Goal: Transaction & Acquisition: Purchase product/service

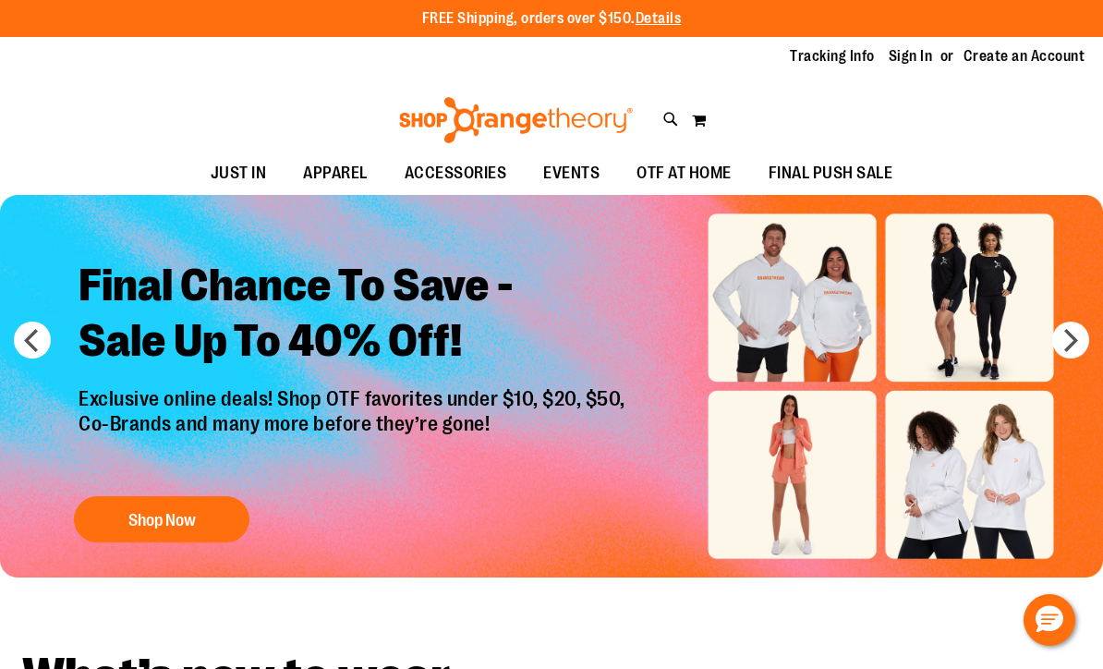
click at [349, 95] on div "Toggle Nav Search Popular Suggestions Advanced Search" at bounding box center [551, 115] width 1103 height 75
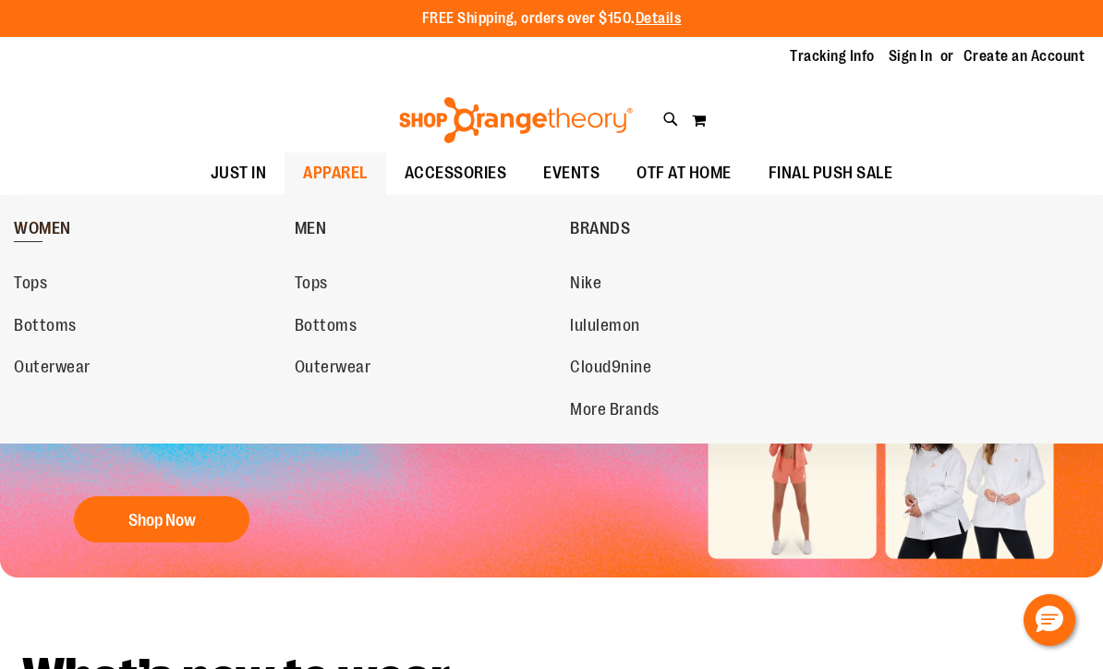
click at [39, 230] on span "WOMEN" at bounding box center [42, 230] width 57 height 23
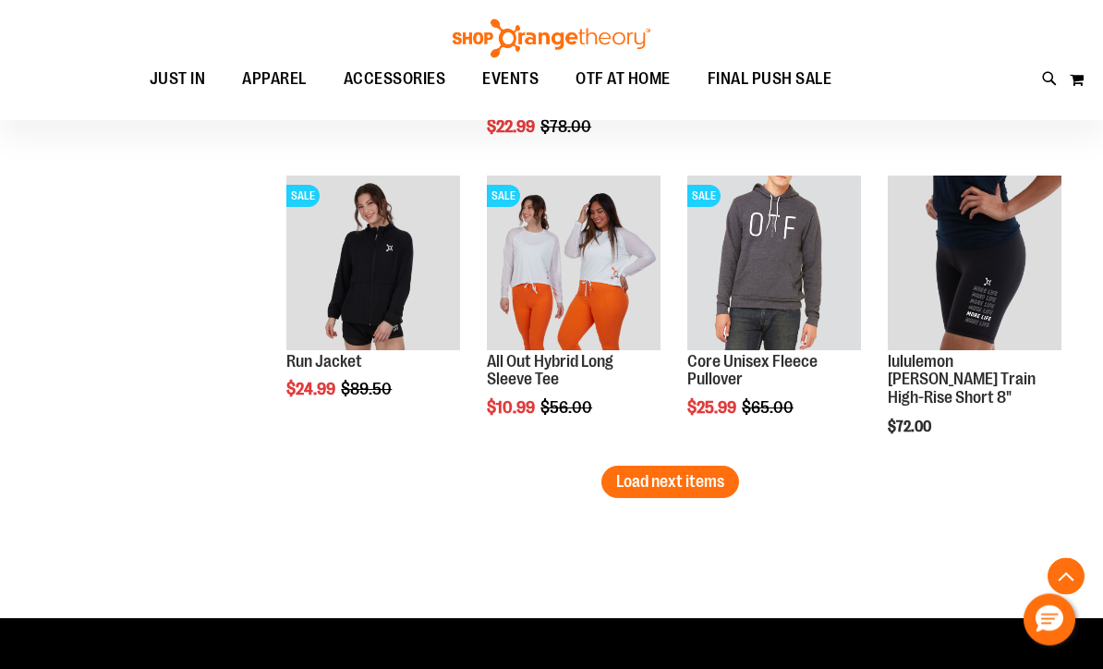
scroll to position [2586, 0]
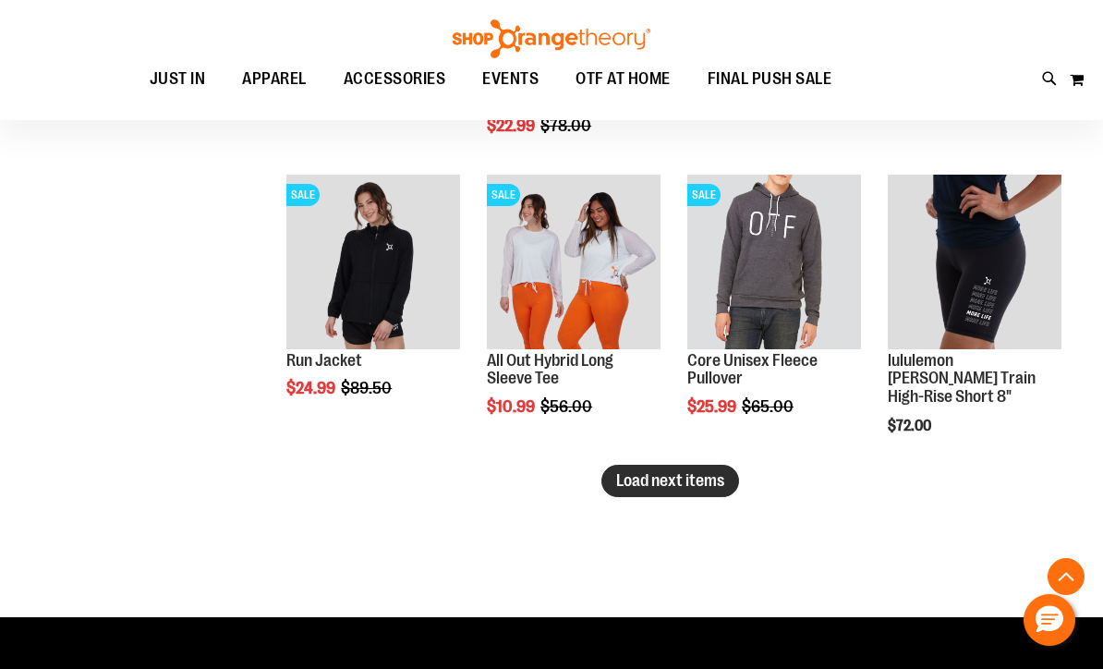
click at [709, 489] on span "Load next items" at bounding box center [670, 480] width 108 height 18
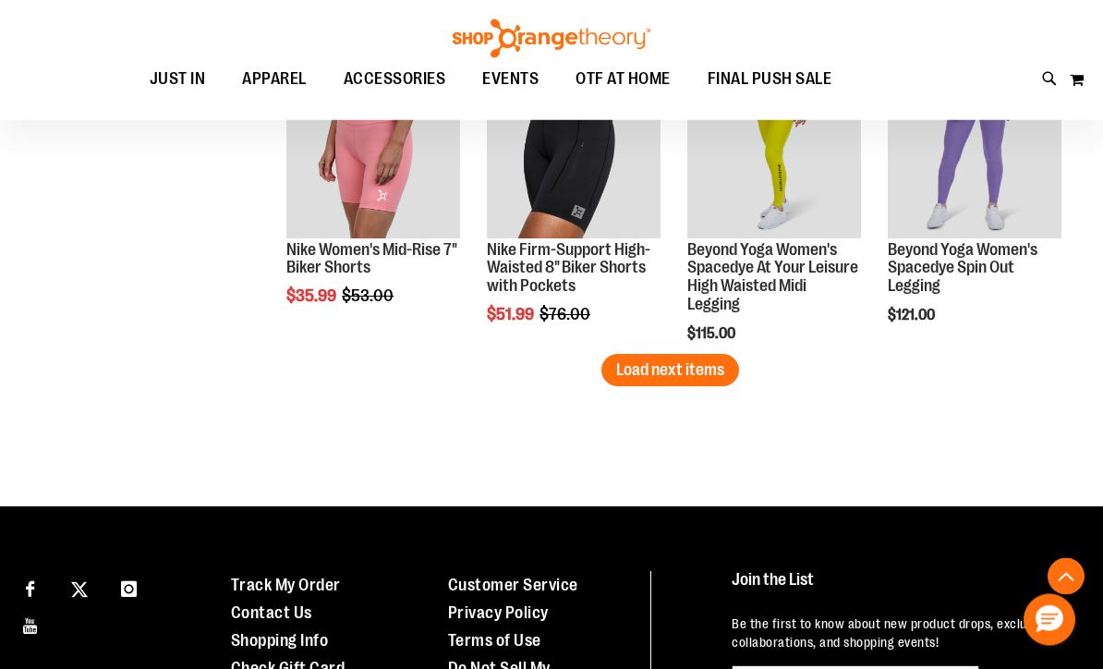
scroll to position [3595, 0]
click at [678, 370] on span "Load next items" at bounding box center [670, 369] width 108 height 18
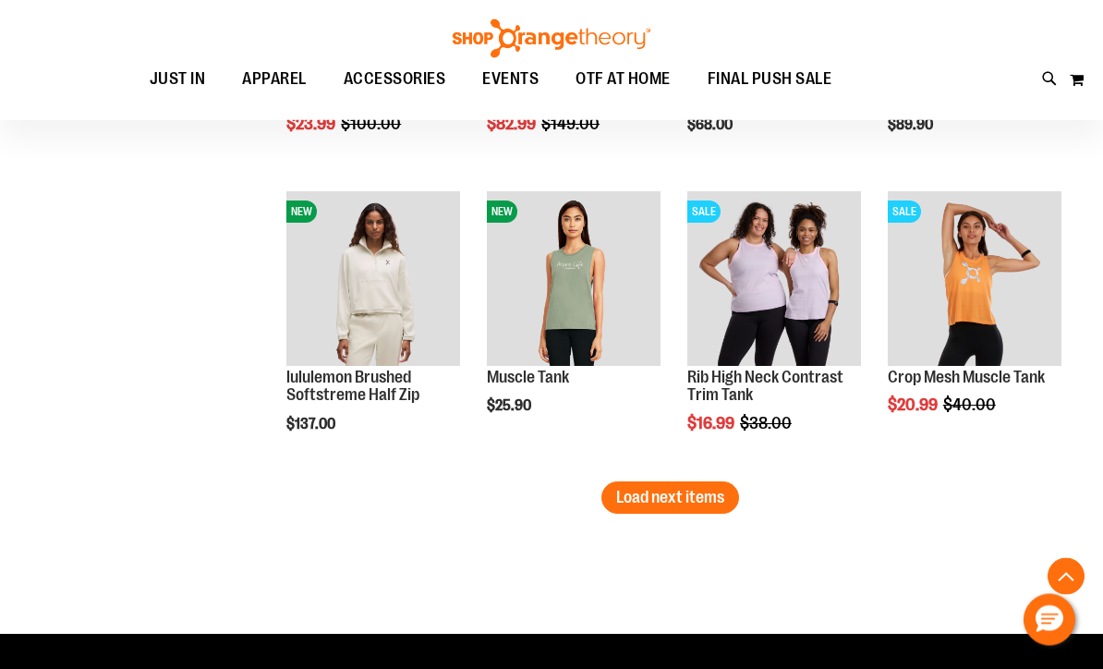
scroll to position [4365, 0]
click at [685, 503] on span "Load next items" at bounding box center [670, 497] width 108 height 18
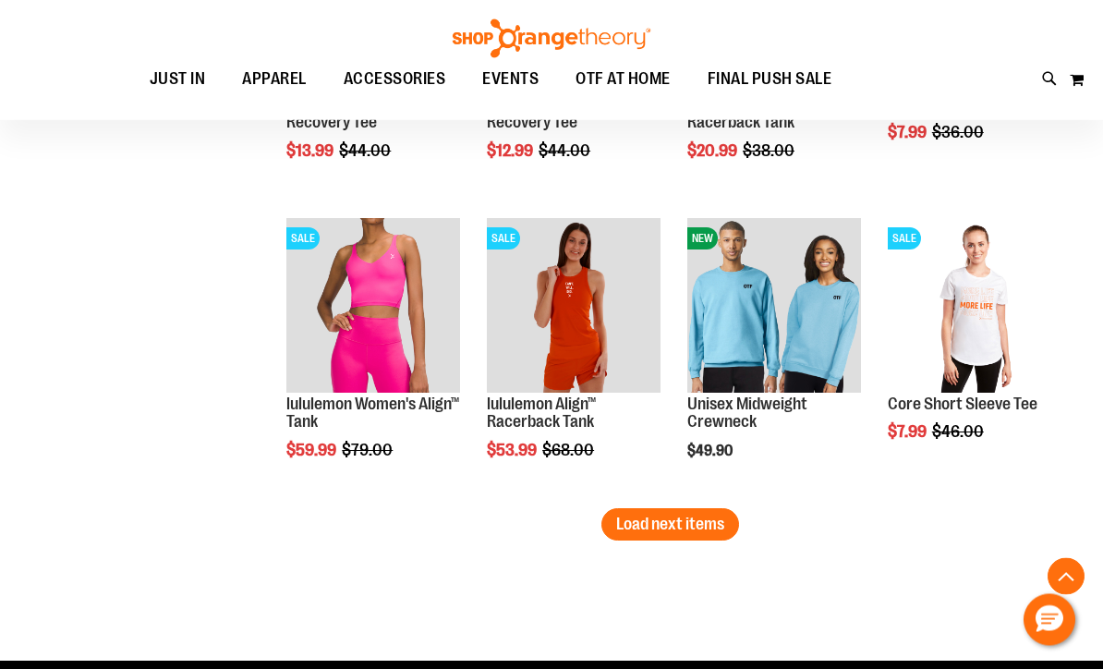
scroll to position [5240, 0]
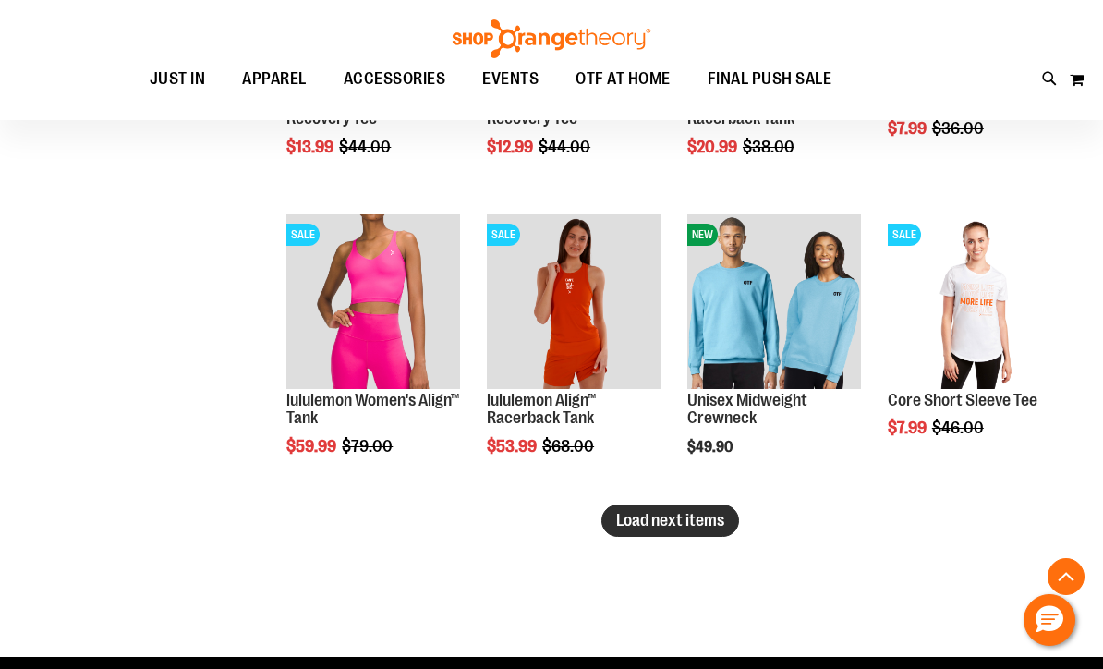
click at [647, 515] on span "Load next items" at bounding box center [670, 520] width 108 height 18
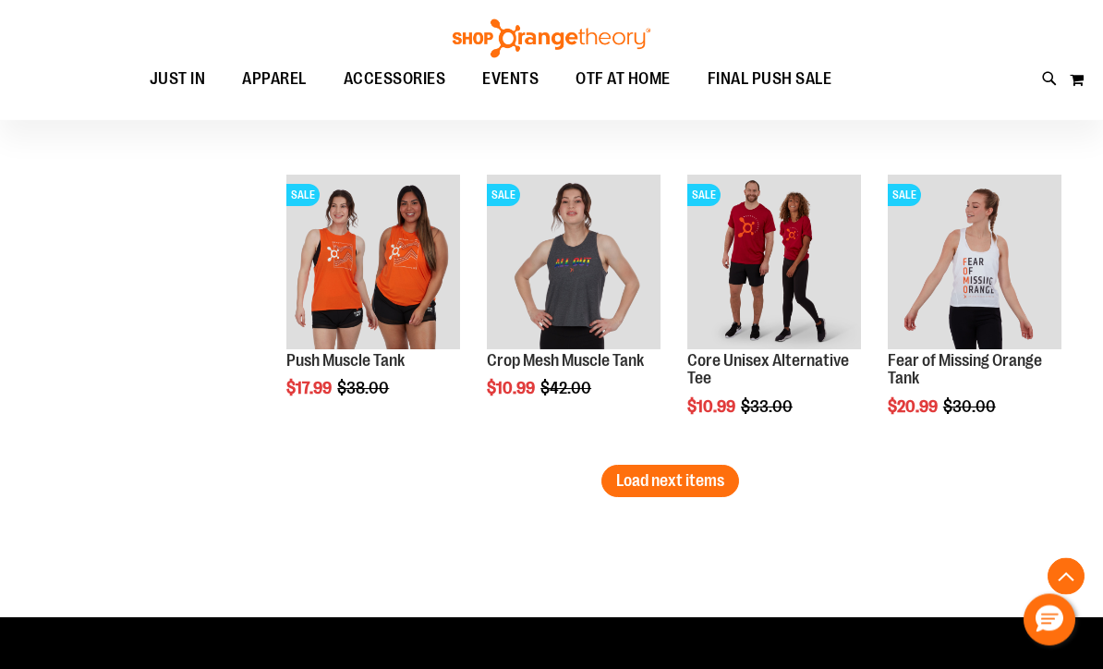
scroll to position [6178, 0]
click at [652, 481] on span "Load next items" at bounding box center [670, 480] width 108 height 18
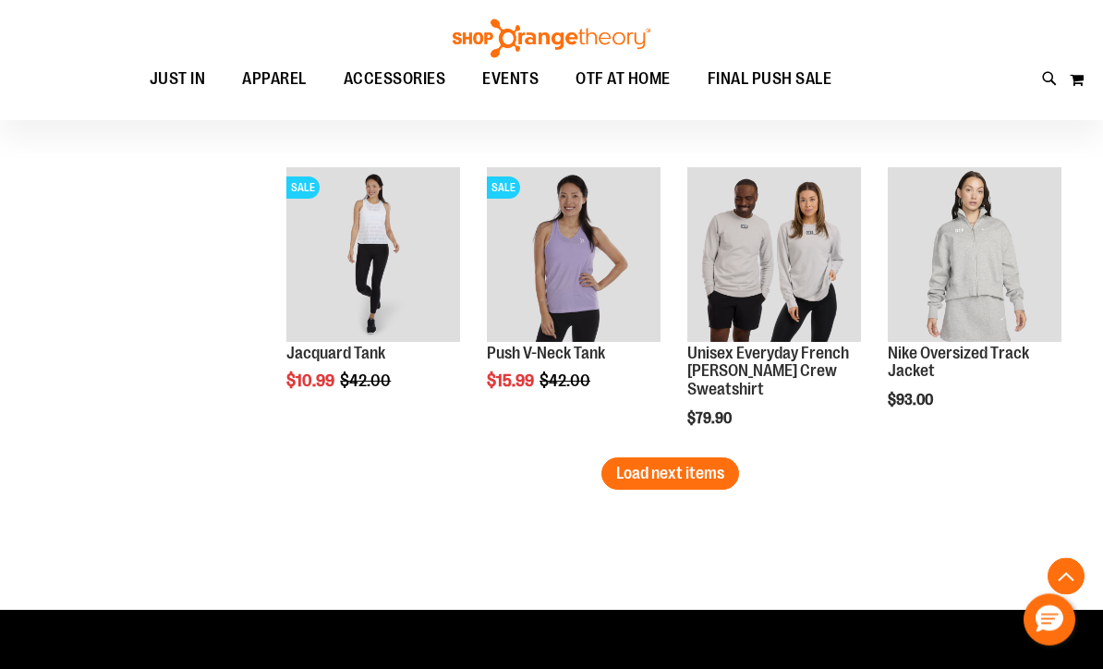
scroll to position [7084, 0]
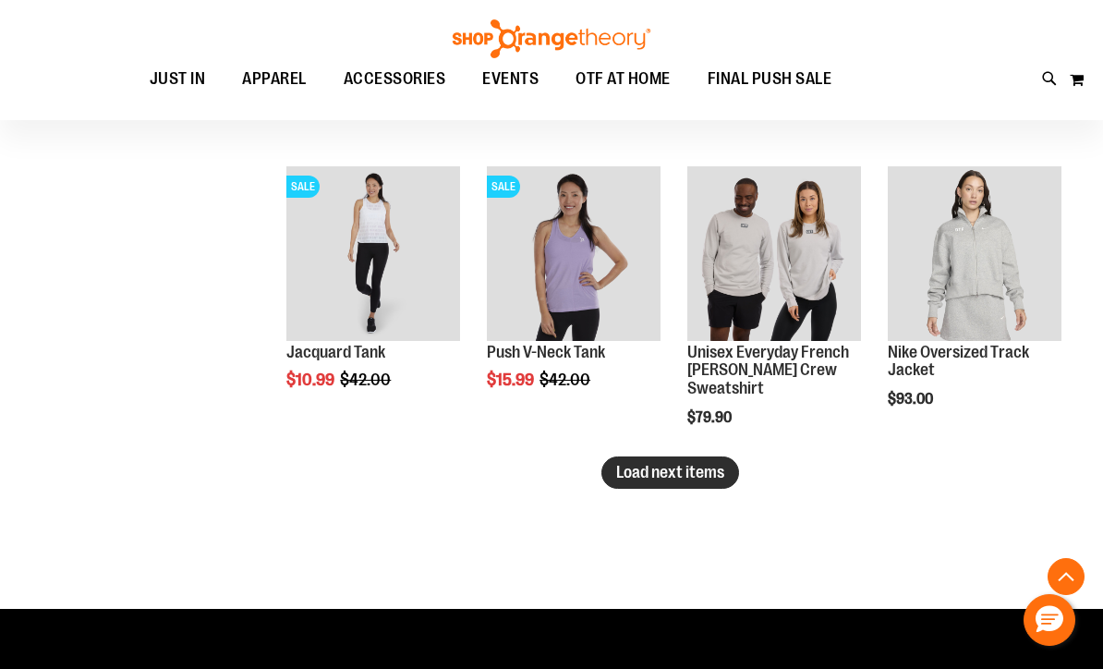
click at [679, 470] on span "Load next items" at bounding box center [670, 472] width 108 height 18
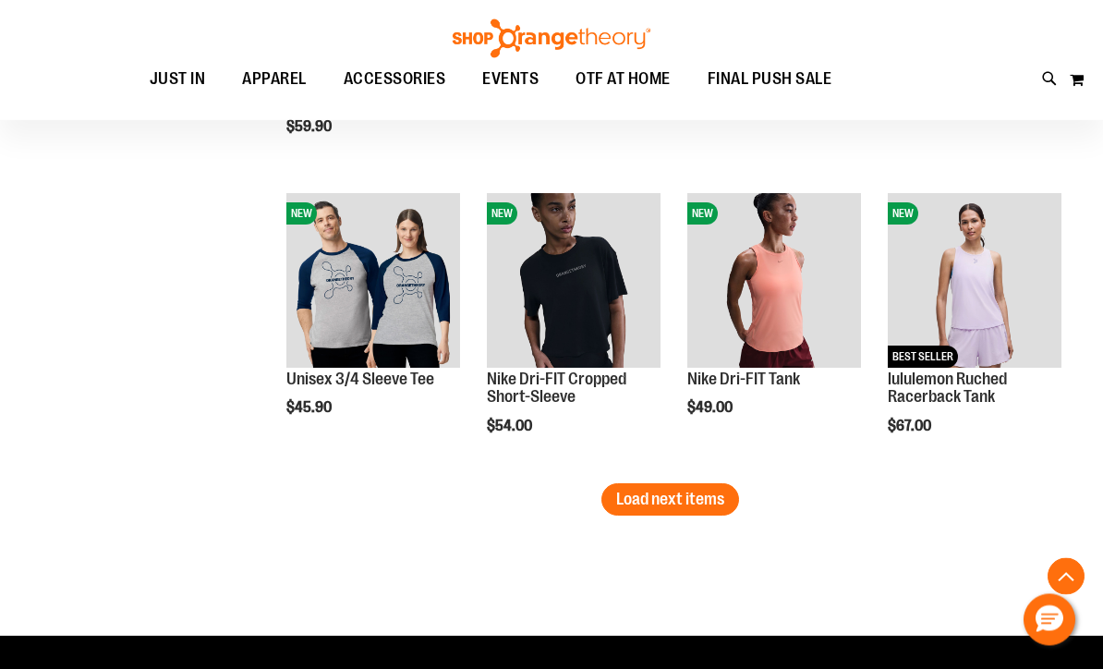
scroll to position [7955, 0]
click at [687, 493] on span "Load next items" at bounding box center [670, 499] width 108 height 18
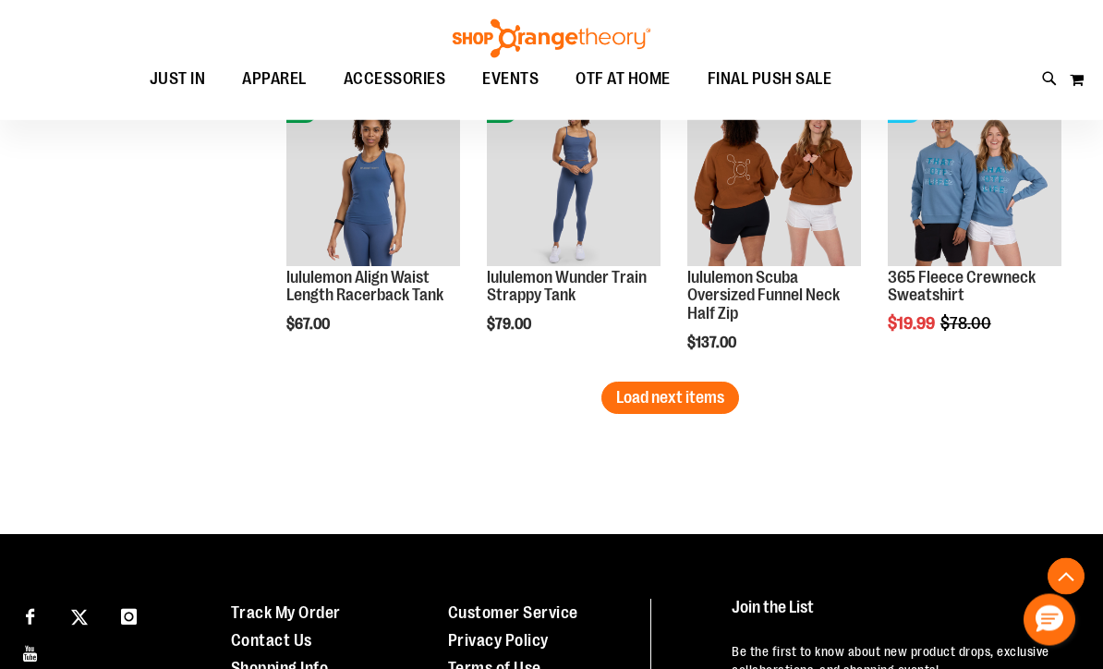
scroll to position [8955, 0]
click at [661, 389] on span "Load next items" at bounding box center [670, 397] width 108 height 18
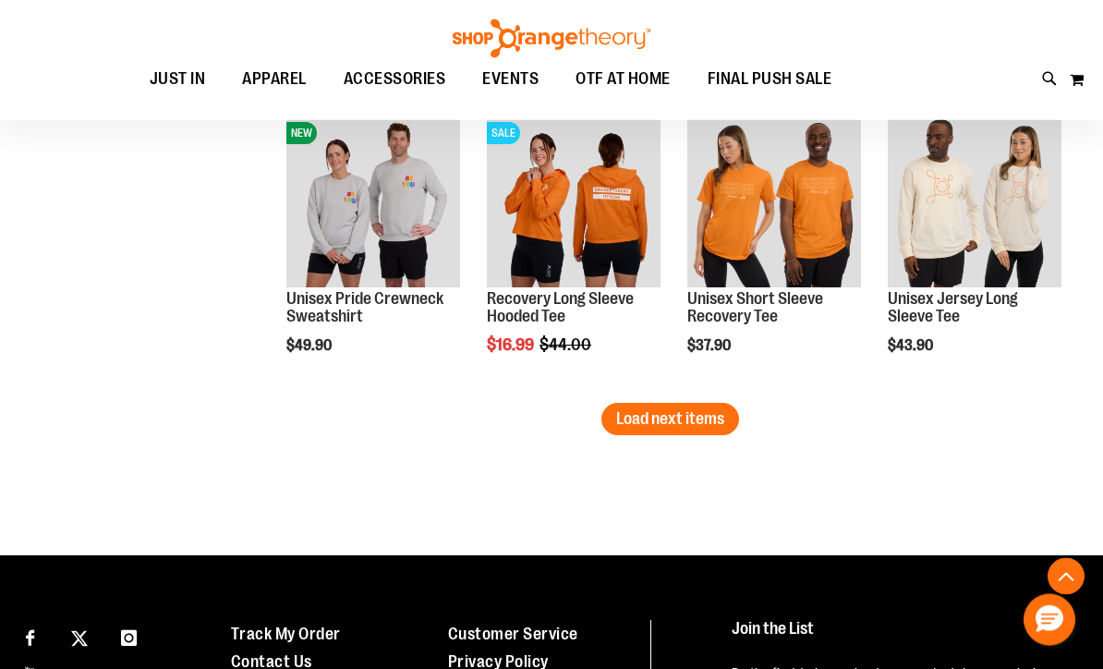
scroll to position [9831, 0]
click at [672, 424] on span "Load next items" at bounding box center [670, 418] width 108 height 18
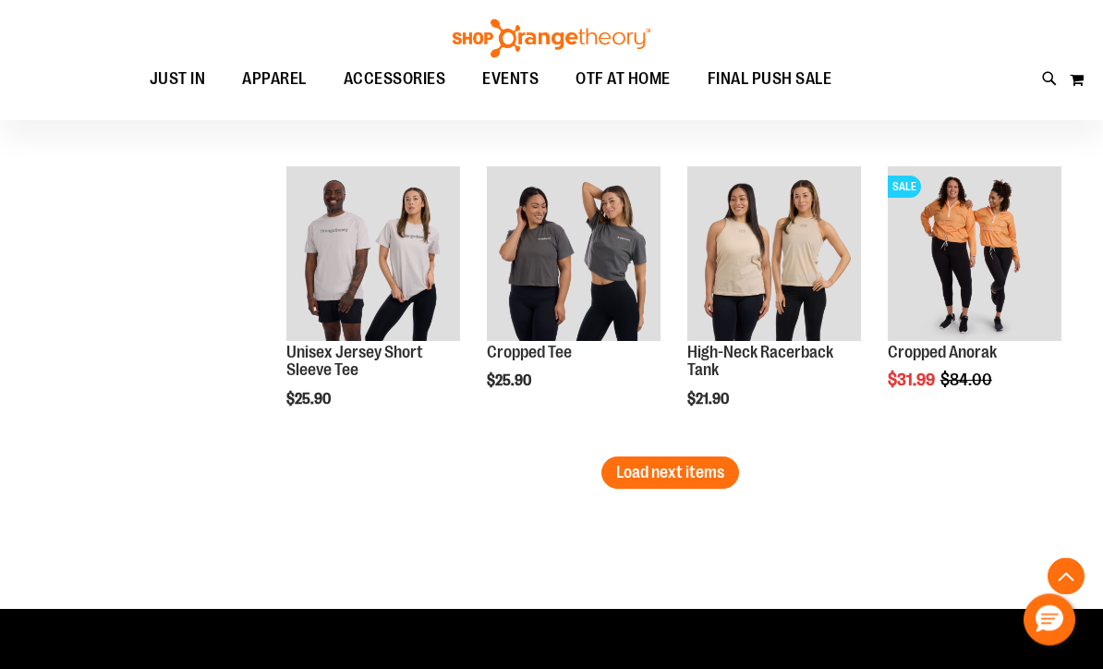
scroll to position [10676, 0]
click at [708, 476] on span "Load next items" at bounding box center [670, 472] width 108 height 18
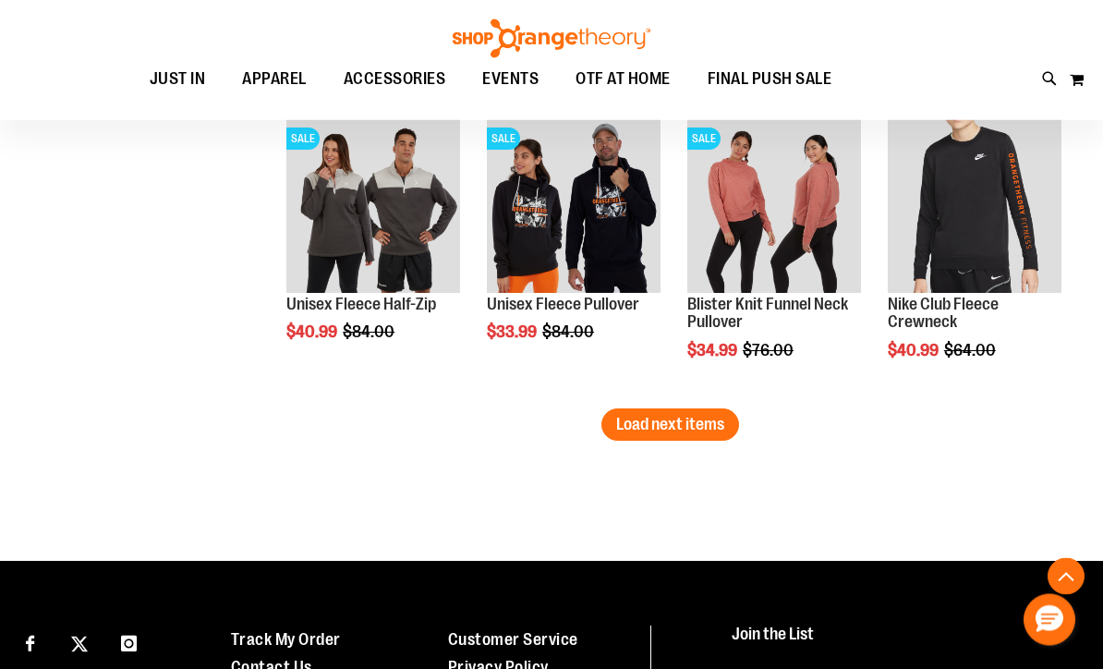
scroll to position [11623, 0]
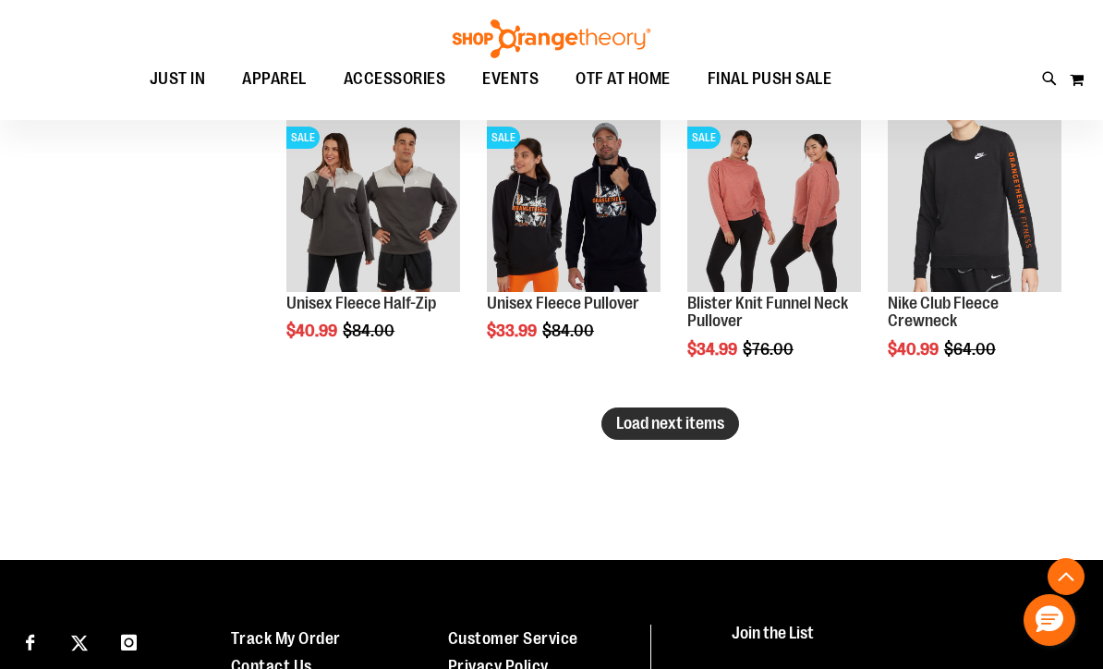
click at [692, 421] on span "Load next items" at bounding box center [670, 423] width 108 height 18
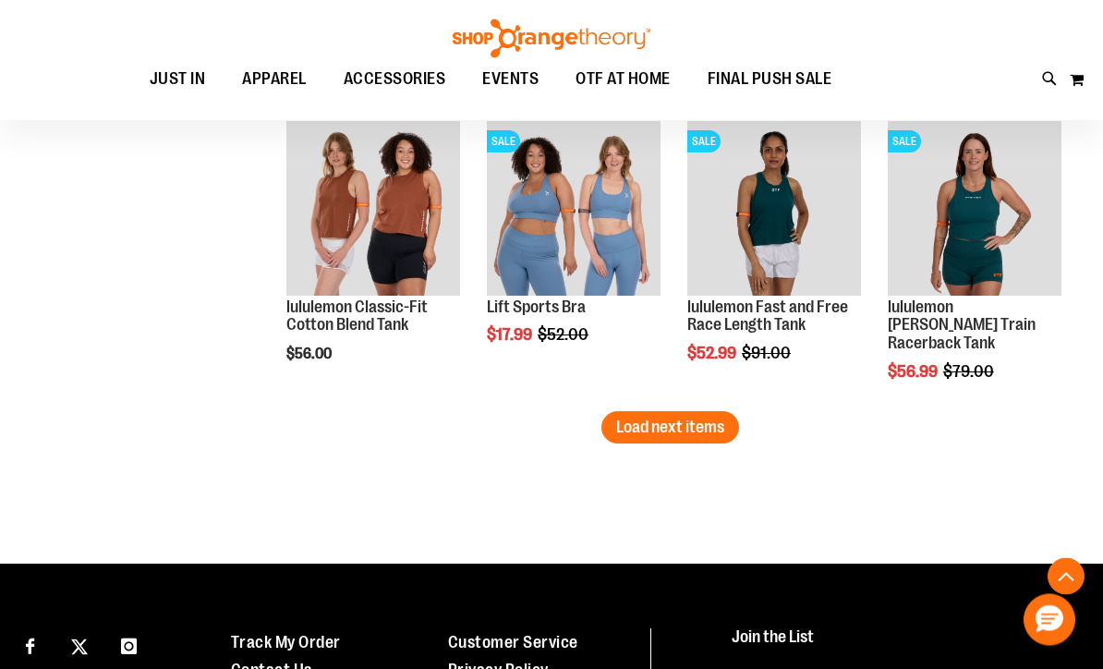
scroll to position [12518, 0]
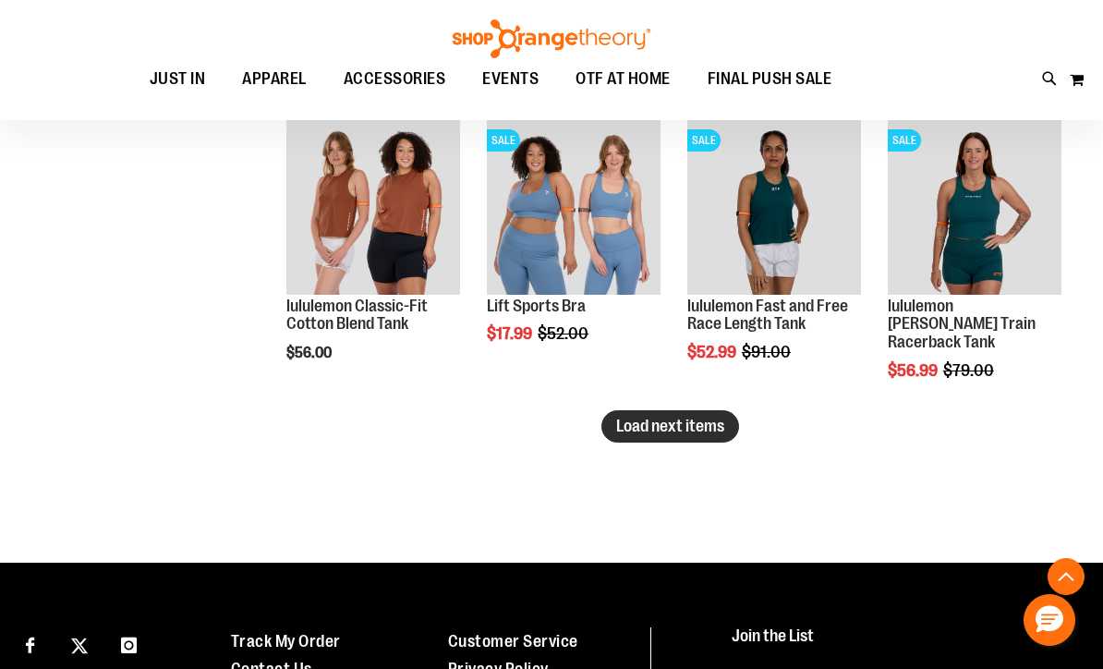
click at [687, 424] on span "Load next items" at bounding box center [670, 426] width 108 height 18
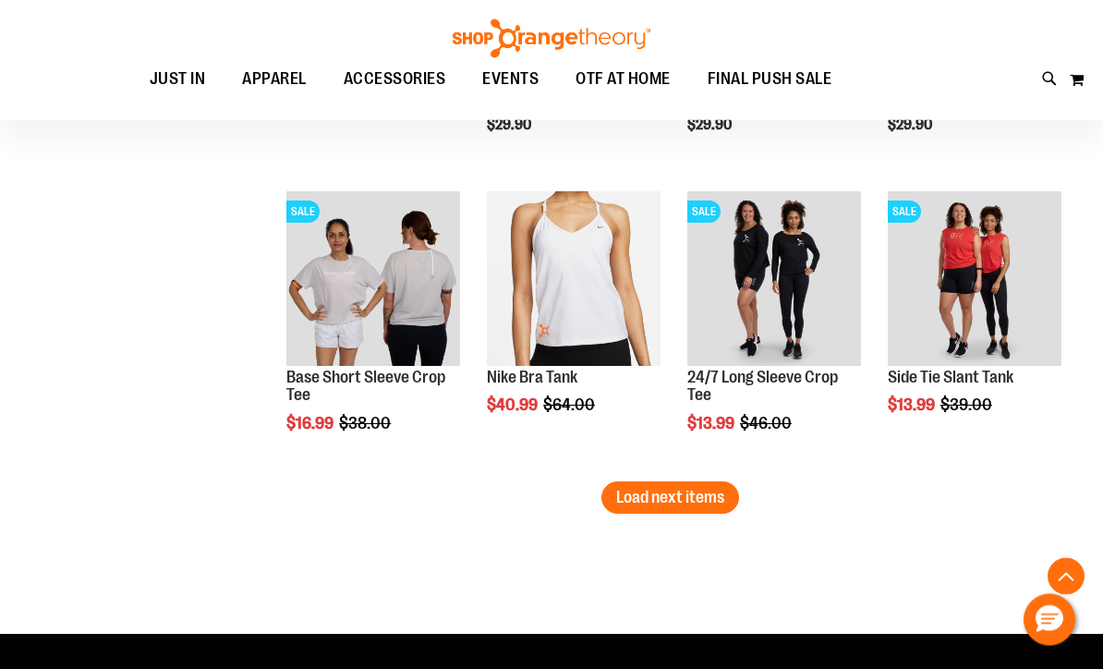
scroll to position [13345, 0]
click at [657, 496] on span "Load next items" at bounding box center [670, 497] width 108 height 18
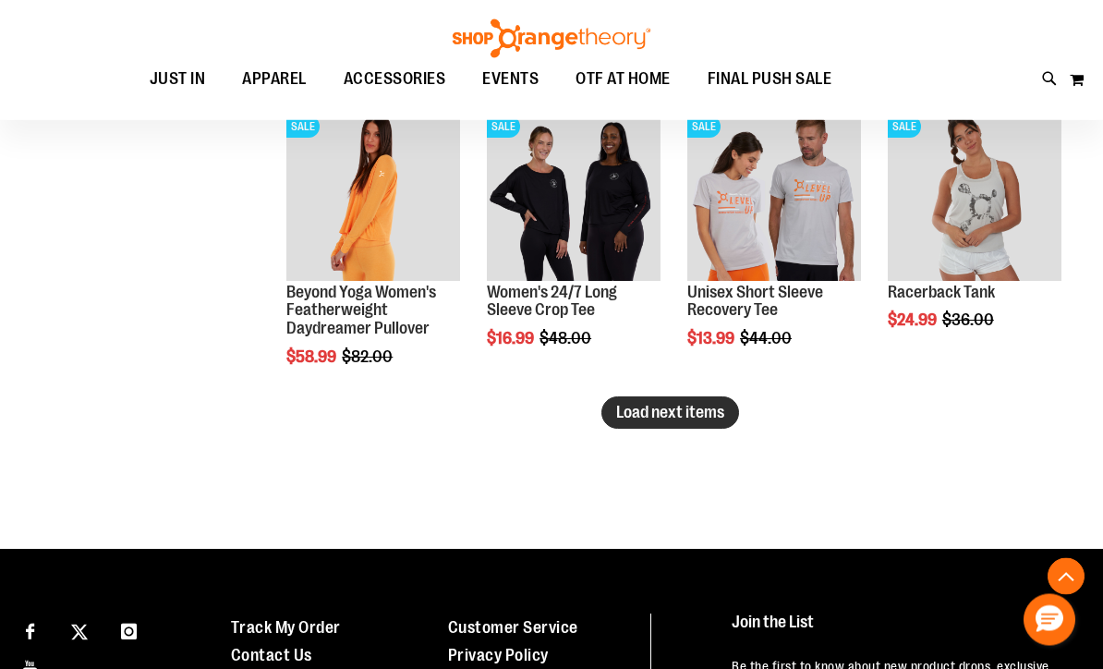
click at [690, 418] on span "Load next items" at bounding box center [670, 413] width 108 height 18
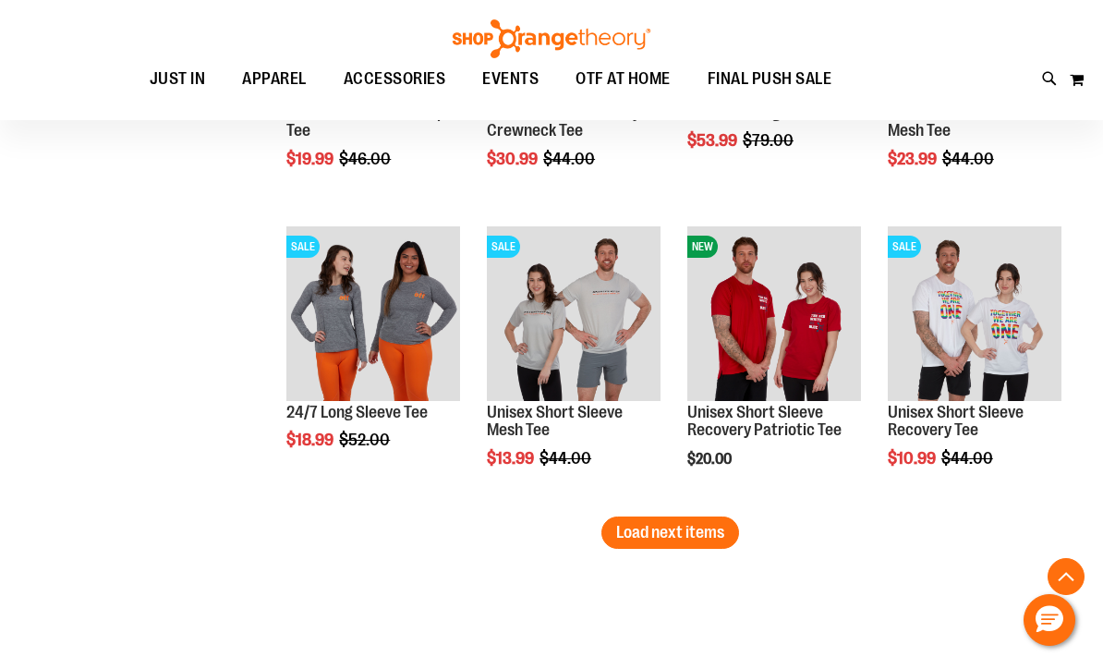
scroll to position [15117, 0]
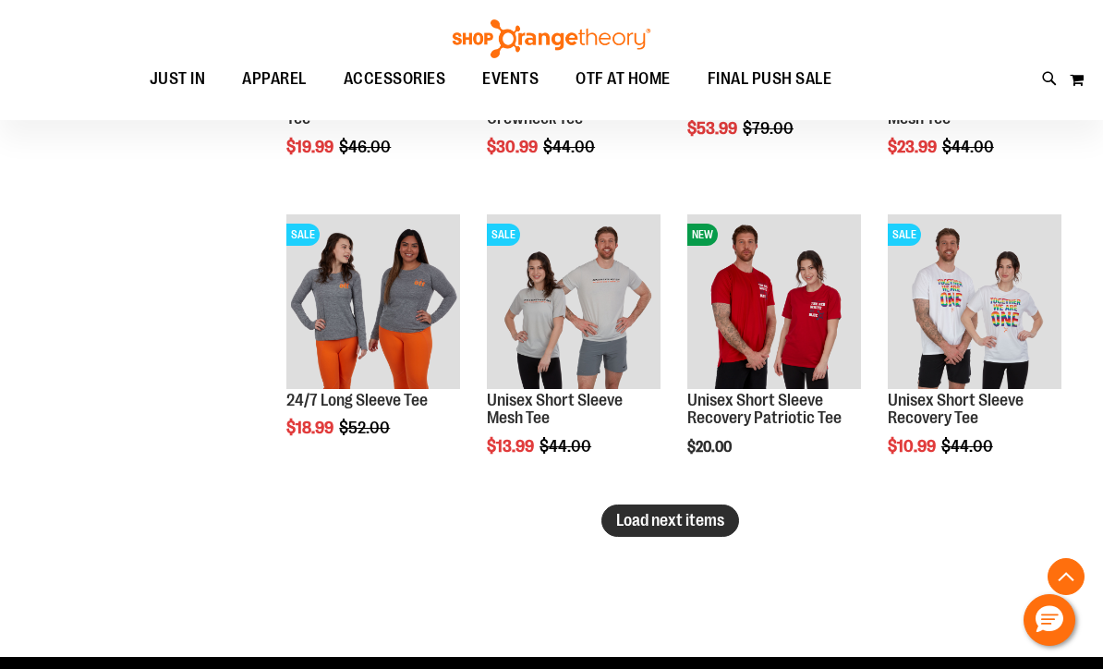
click at [681, 517] on span "Load next items" at bounding box center [670, 520] width 108 height 18
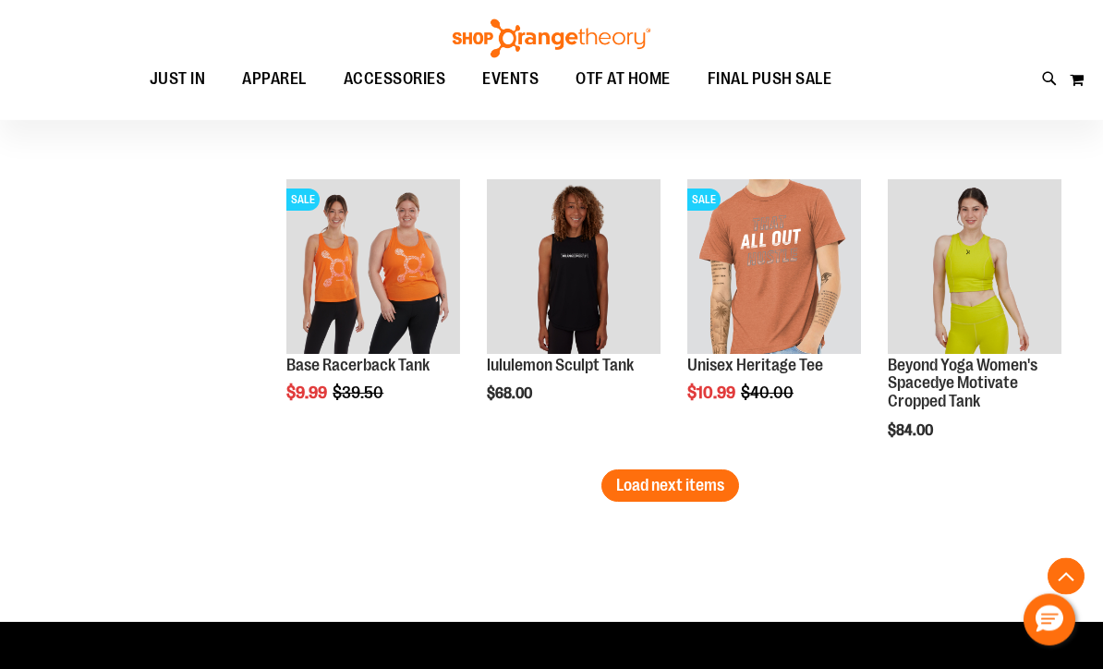
scroll to position [16053, 0]
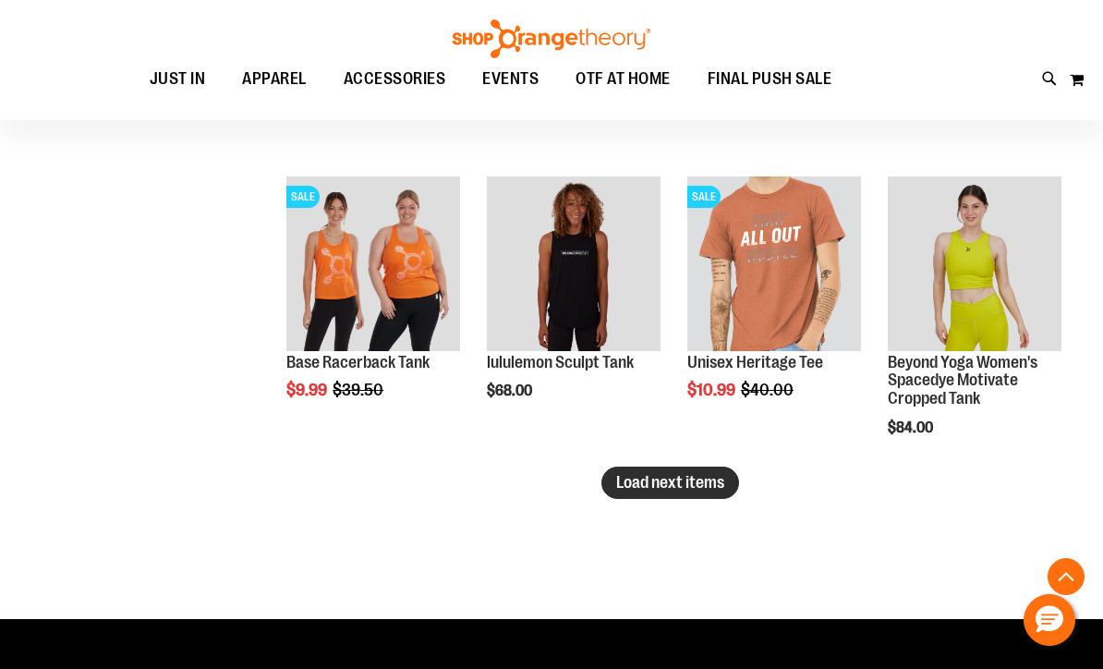
click at [685, 482] on span "Load next items" at bounding box center [670, 482] width 108 height 18
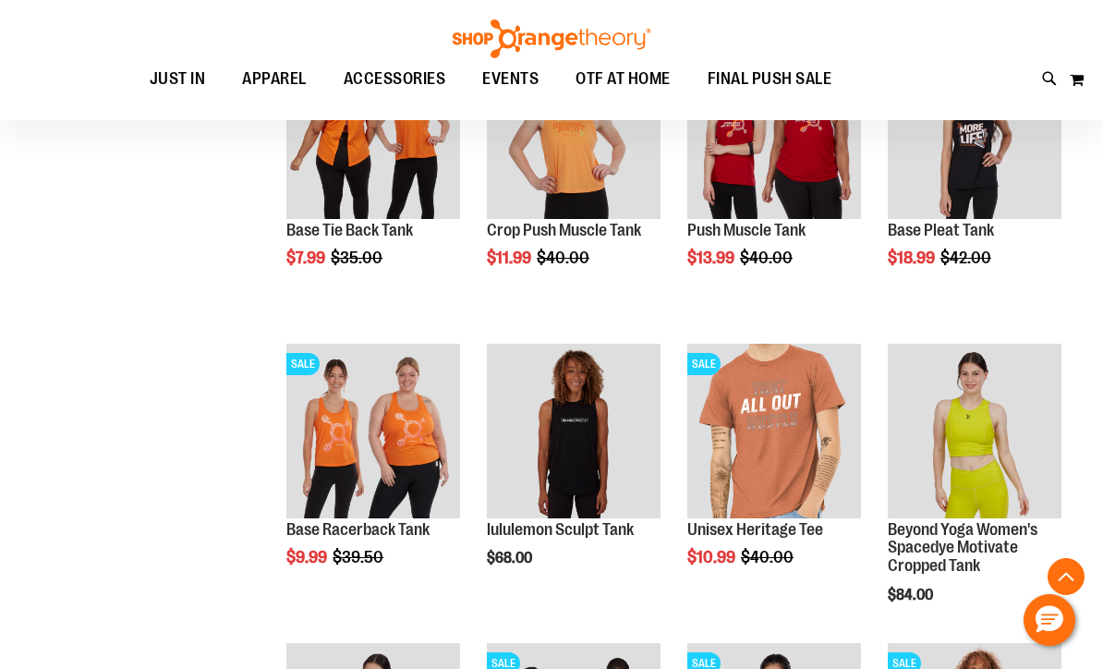
scroll to position [15884, 0]
